Goal: Communication & Community: Answer question/provide support

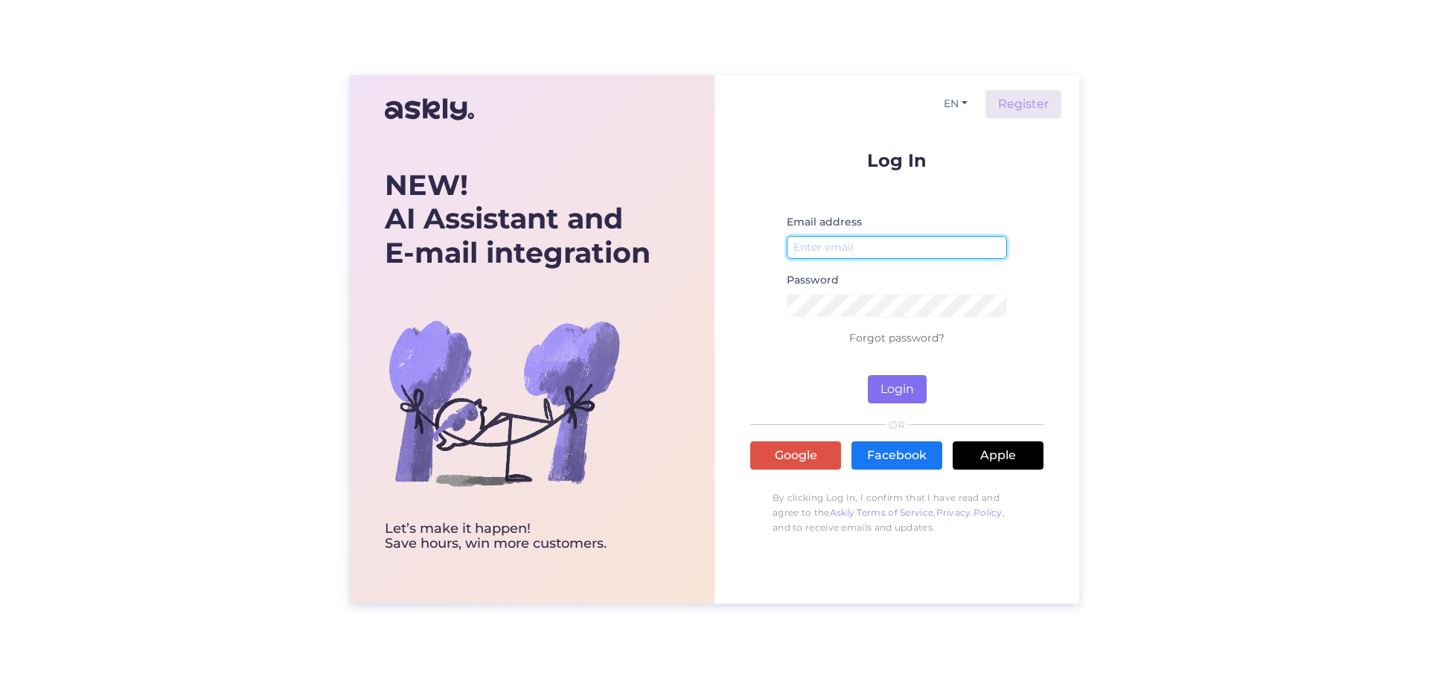
type input "[EMAIL_ADDRESS][DOMAIN_NAME]"
click at [916, 392] on button "Login" at bounding box center [897, 389] width 59 height 28
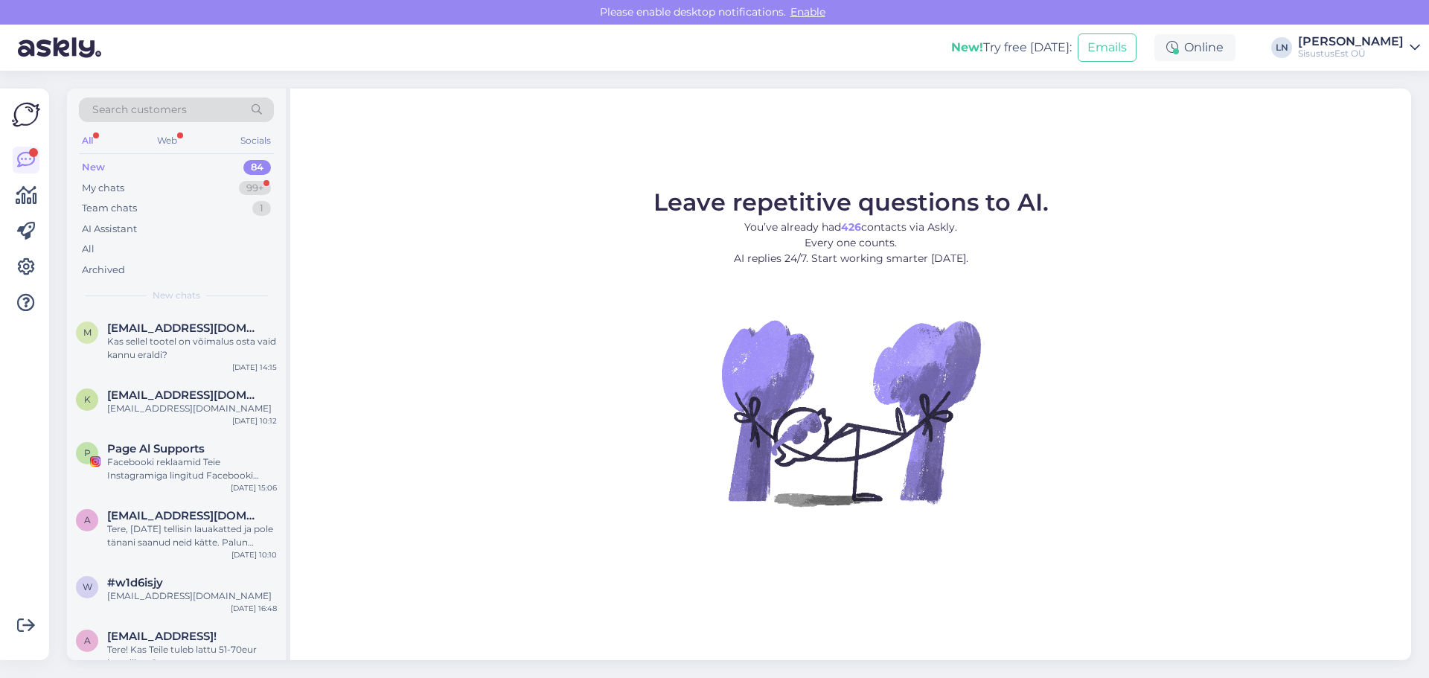
click at [104, 167] on div "New" at bounding box center [93, 167] width 23 height 15
click at [144, 334] on span "[EMAIL_ADDRESS][DOMAIN_NAME]" at bounding box center [184, 328] width 155 height 13
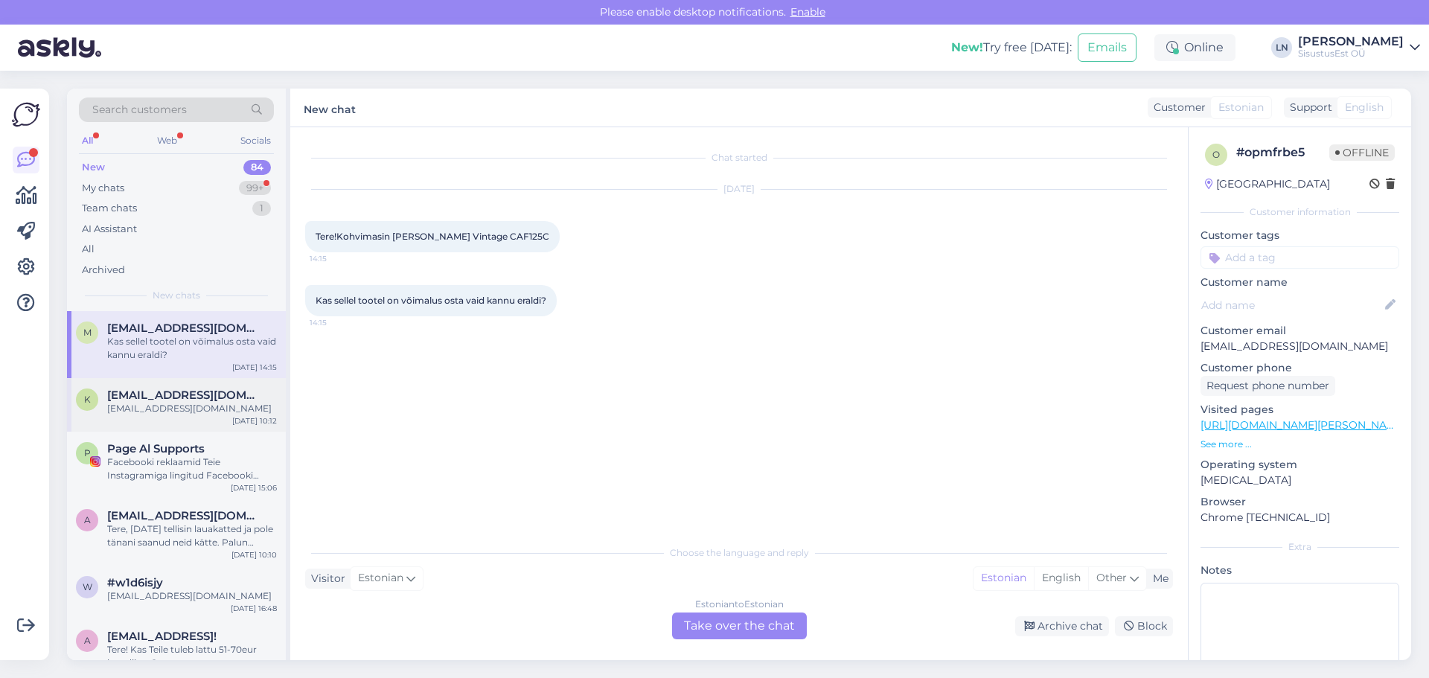
click at [168, 406] on div "[EMAIL_ADDRESS][DOMAIN_NAME]" at bounding box center [192, 408] width 170 height 13
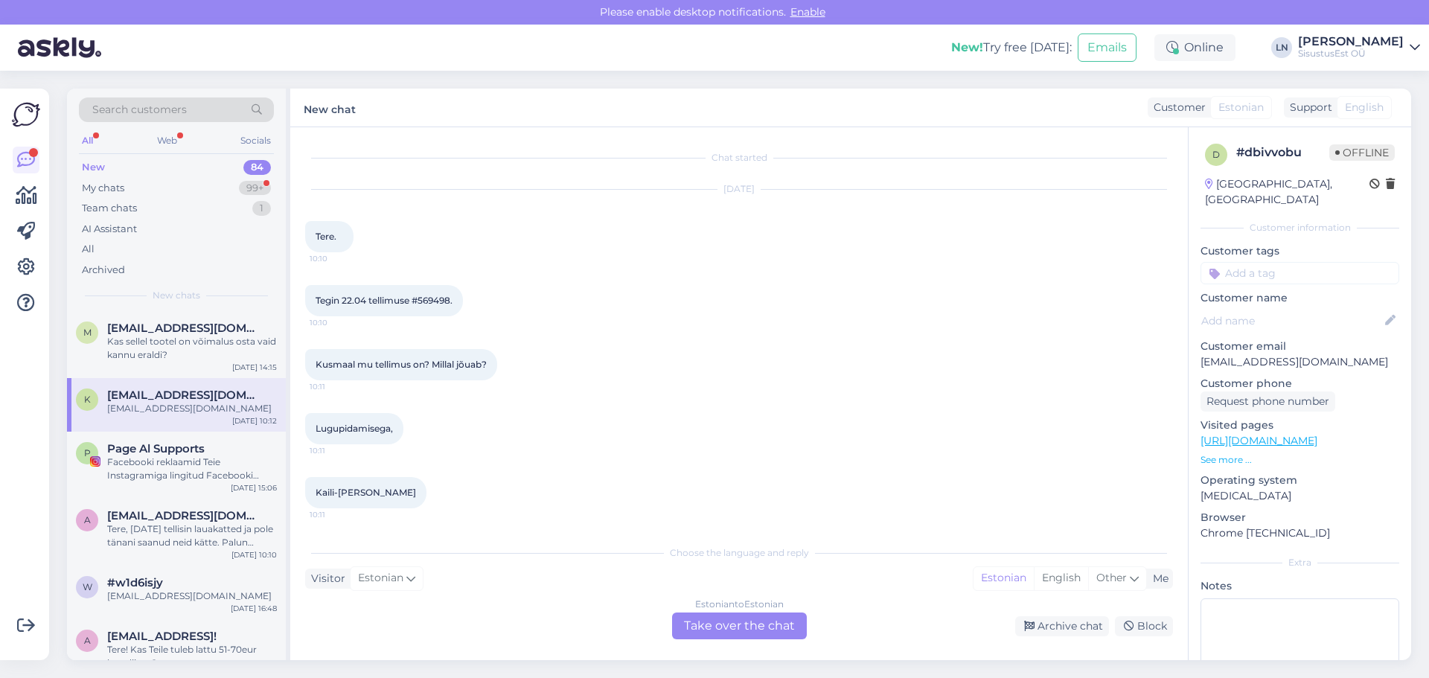
scroll to position [65, 0]
click at [113, 184] on div "My chats" at bounding box center [103, 188] width 42 height 15
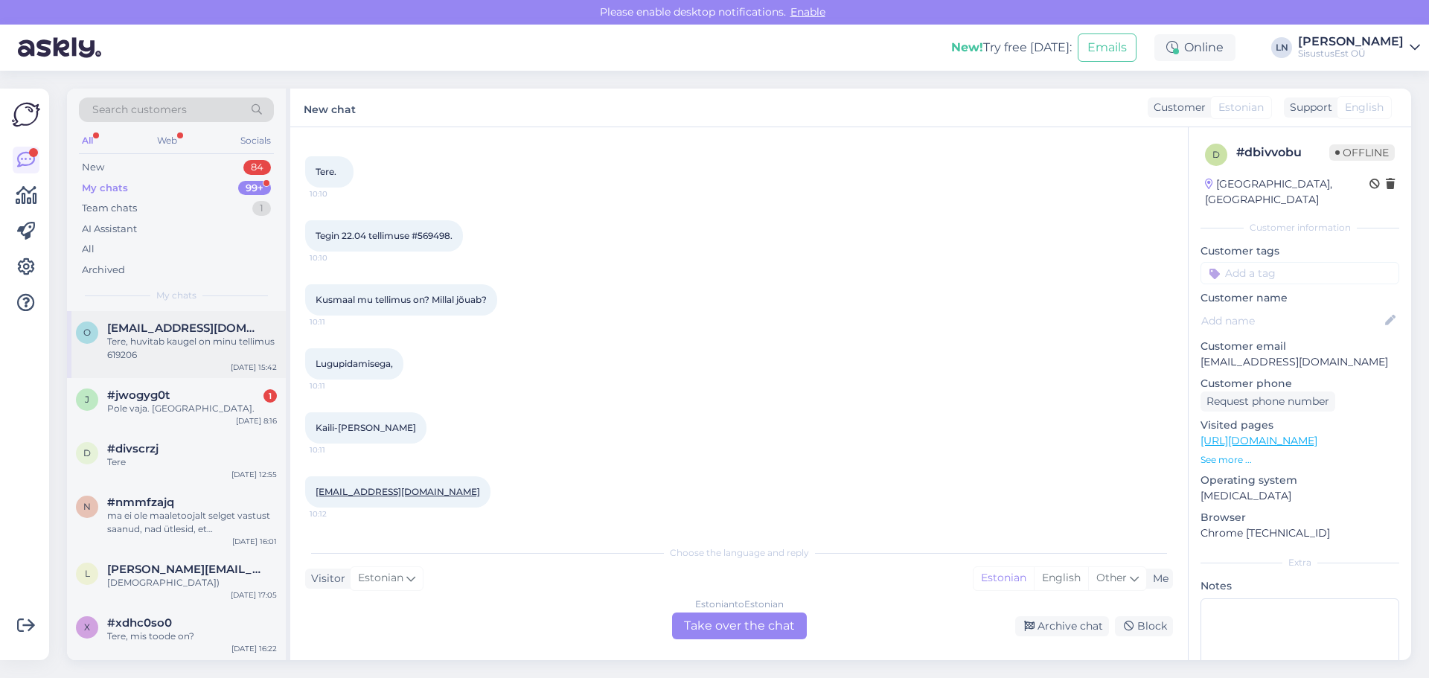
click at [164, 345] on div "Tere, huvitab kaugel on minu tellimus 619206" at bounding box center [192, 348] width 170 height 27
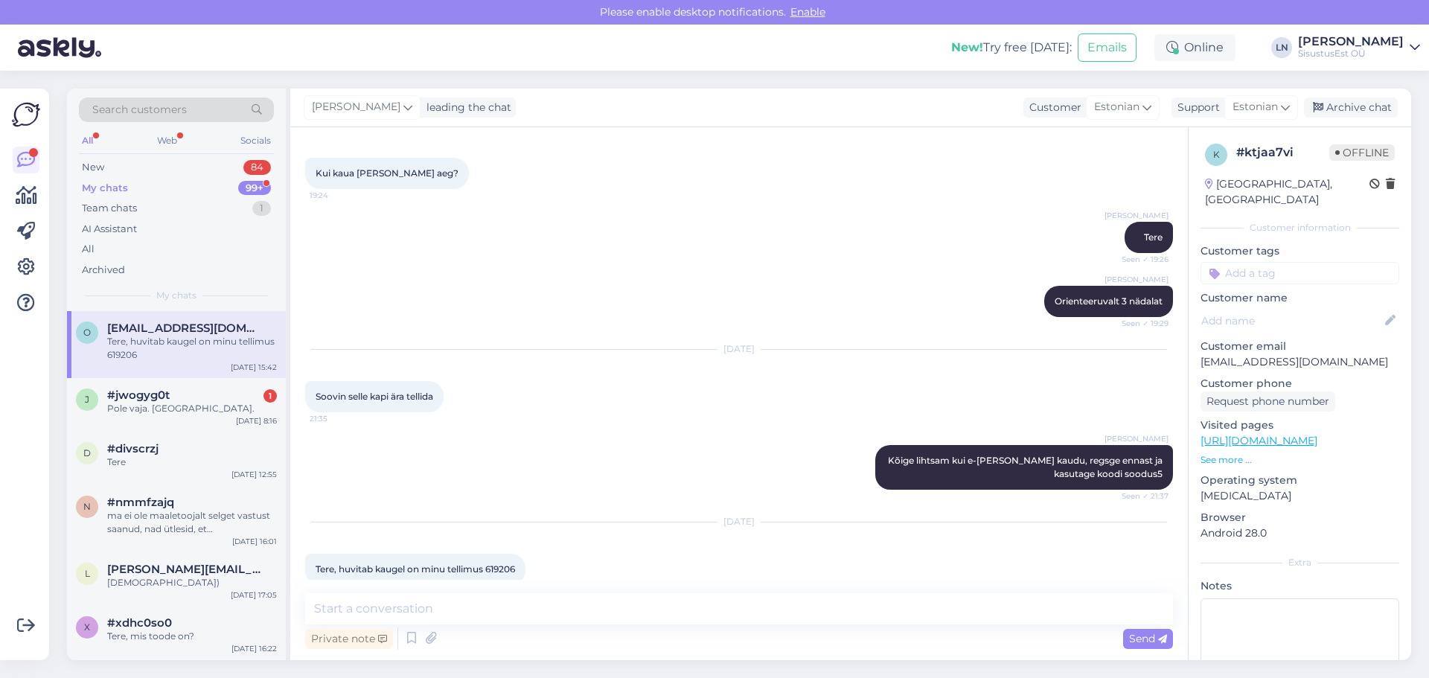
scroll to position [277, 0]
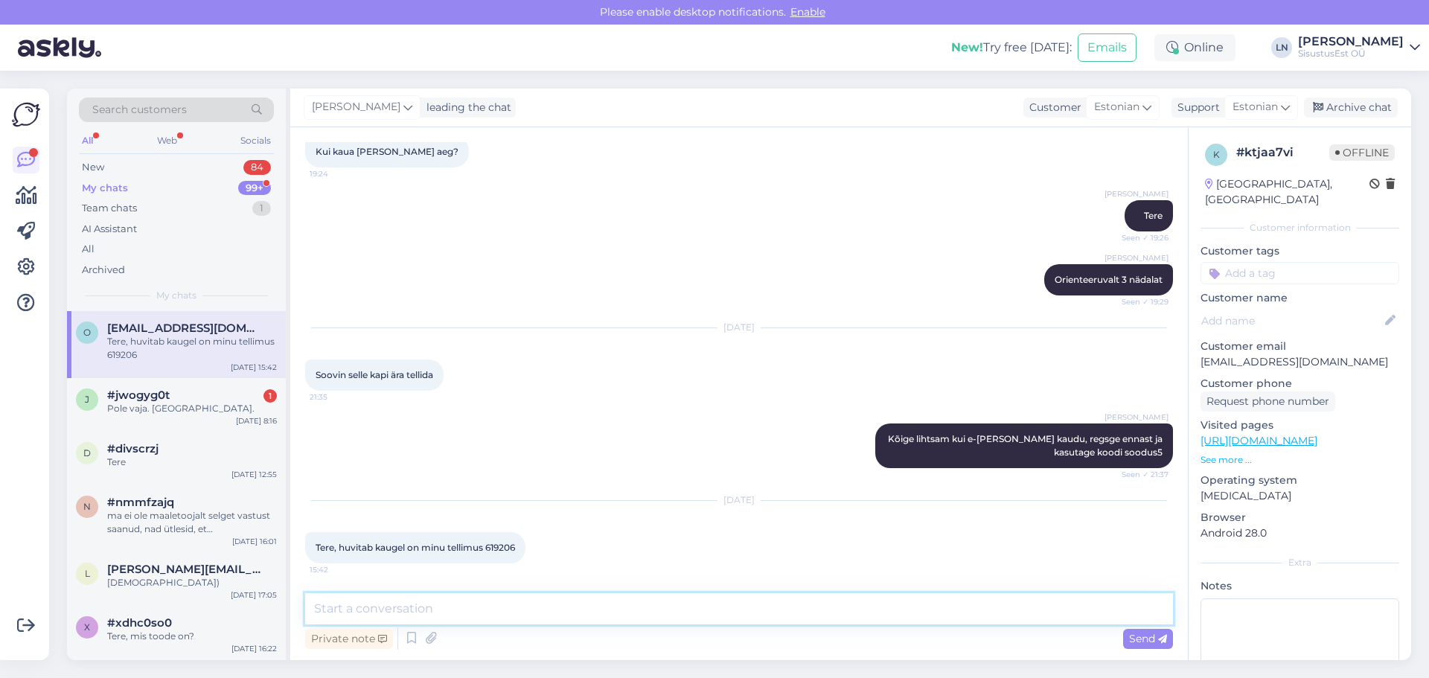
click at [441, 609] on textarea at bounding box center [739, 608] width 868 height 31
type textarea "Tere"
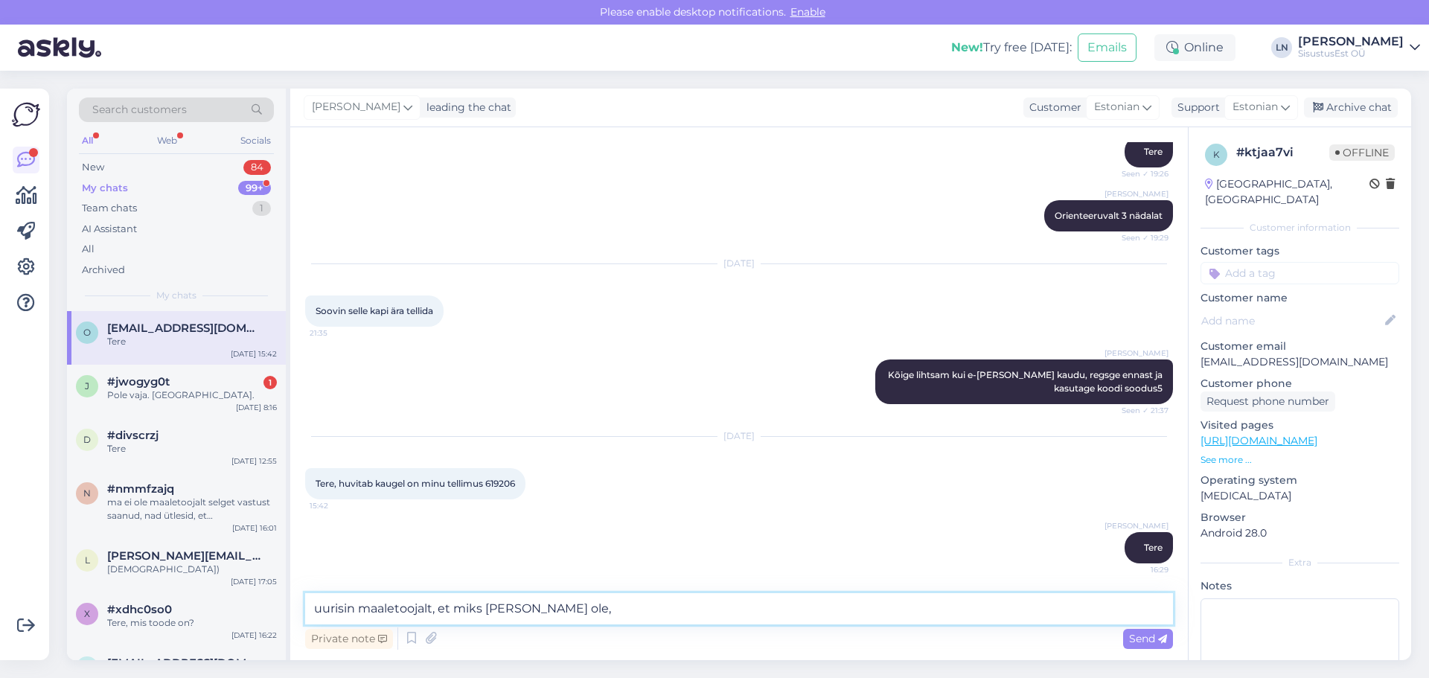
type textarea "uurisin maaletoojalt, et miks [PERSON_NAME] ole"
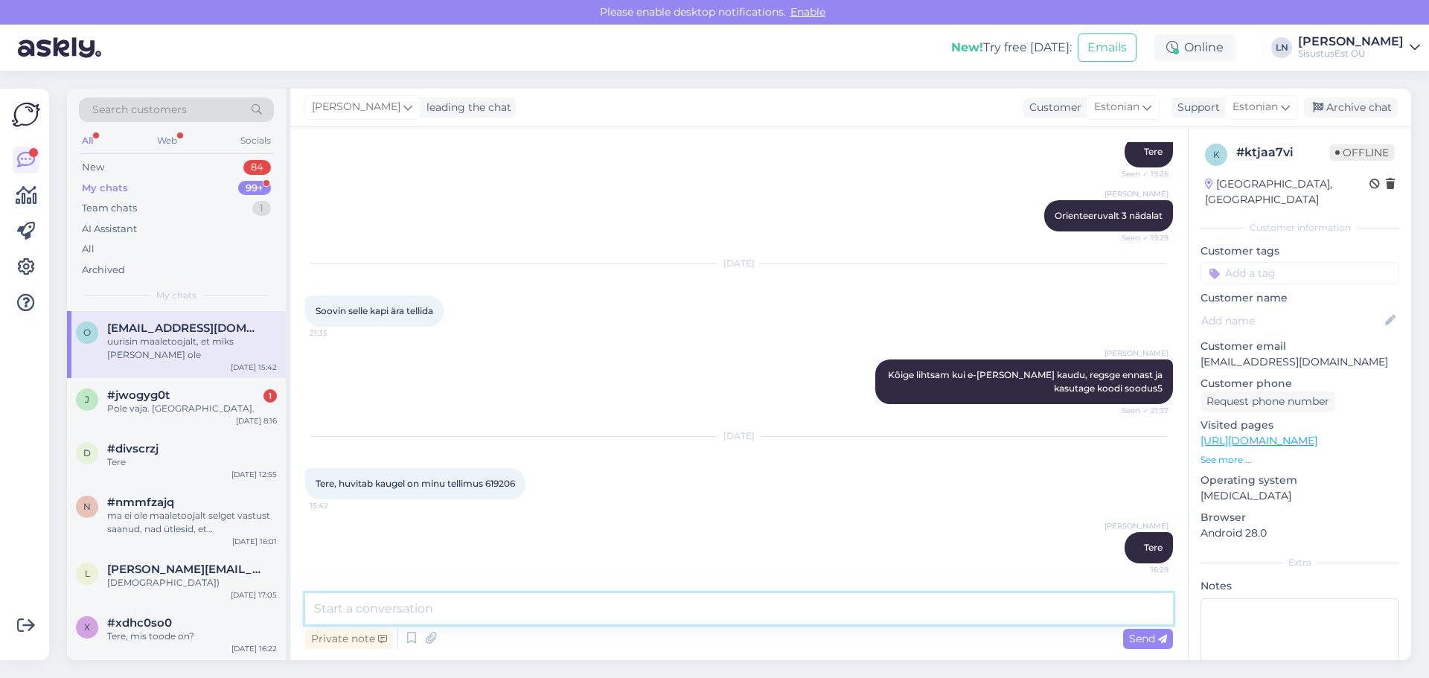
scroll to position [405, 0]
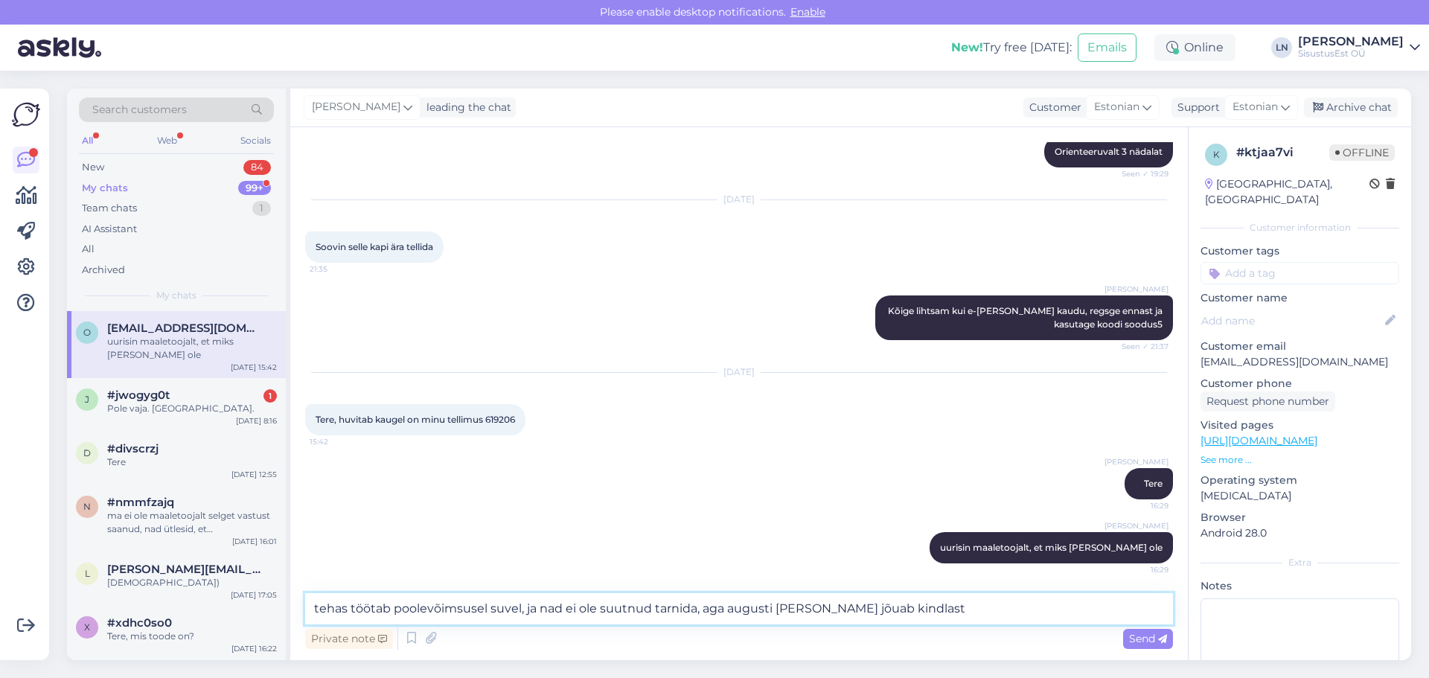
type textarea "tehas töötab poolevõimsusel suvel, ja nad ei ole suutnud tarnida, aga augusti […"
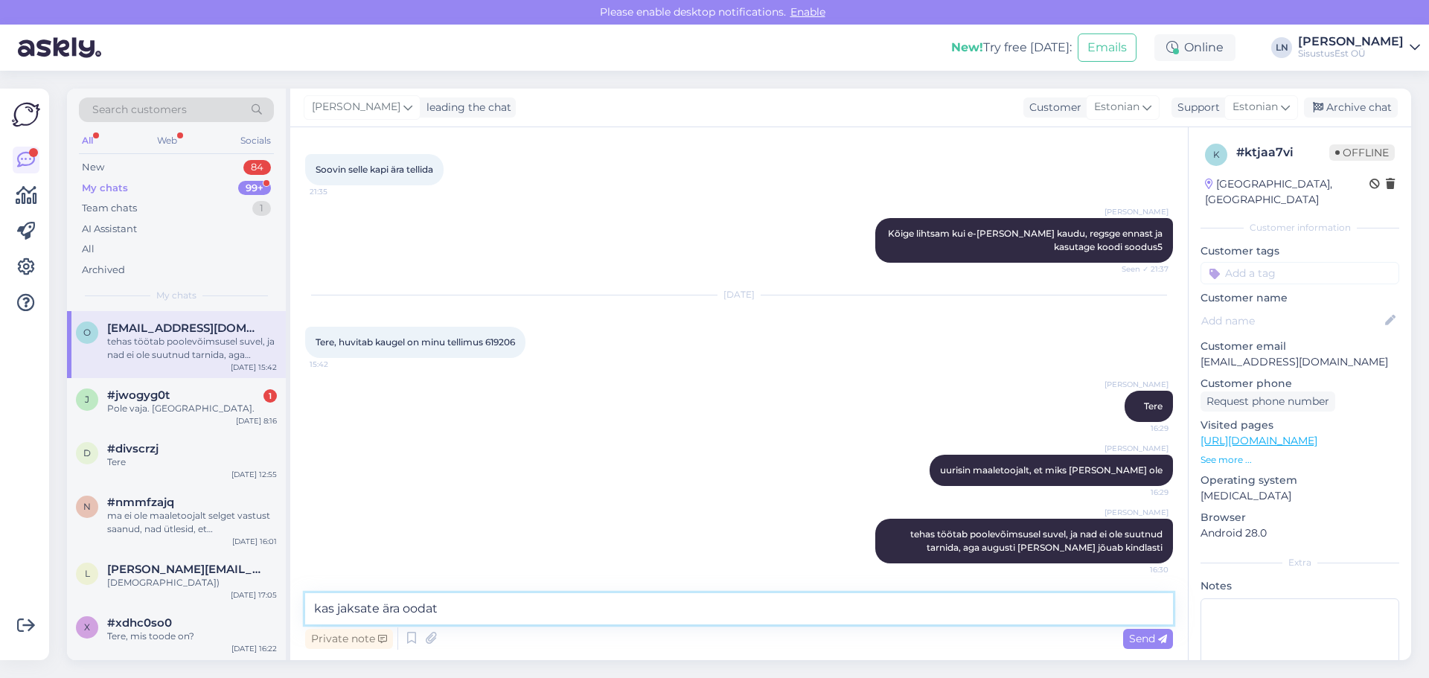
type textarea "kas jaksate ära oodata"
